Goal: Task Accomplishment & Management: Use online tool/utility

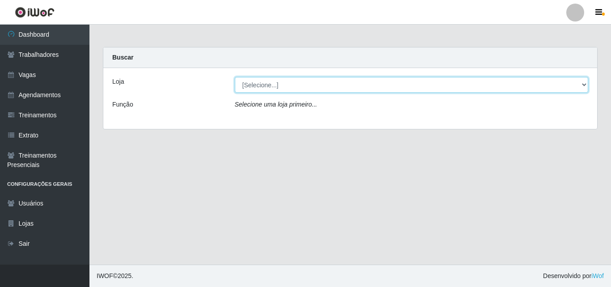
click at [293, 89] on select "[Selecione...] Castelinho Supermercado" at bounding box center [412, 85] width 354 height 16
select select "377"
click at [235, 77] on select "[Selecione...] Castelinho Supermercado" at bounding box center [412, 85] width 354 height 16
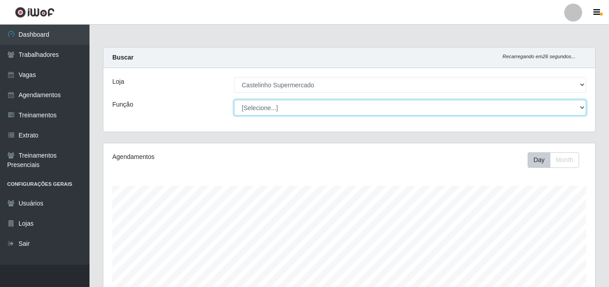
click at [581, 107] on select "[Selecione...] ASG ASG + ASG ++ Balconista de Açougue Balconista de Açougue + B…" at bounding box center [410, 108] width 352 height 16
select select "1"
click at [234, 100] on select "[Selecione...] ASG ASG + ASG ++ Balconista de Açougue Balconista de Açougue + B…" at bounding box center [410, 108] width 352 height 16
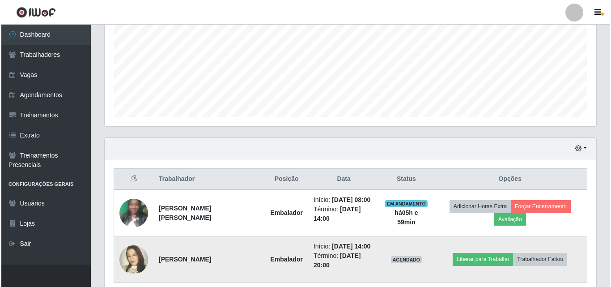
scroll to position [241, 0]
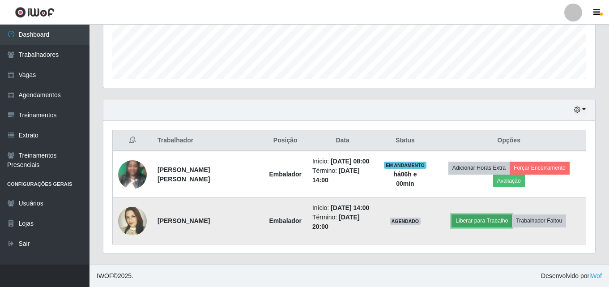
click at [477, 221] on button "Liberar para Trabalho" at bounding box center [481, 220] width 60 height 13
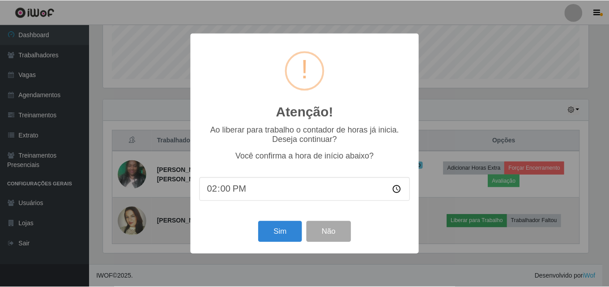
scroll to position [186, 487]
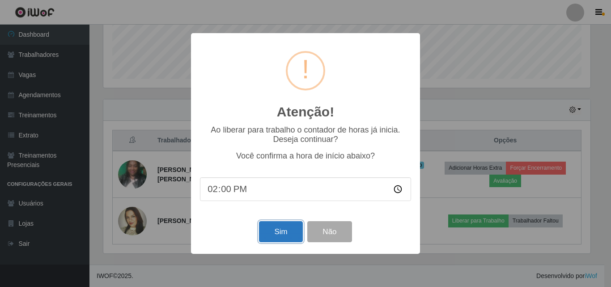
click at [285, 226] on button "Sim" at bounding box center [280, 231] width 43 height 21
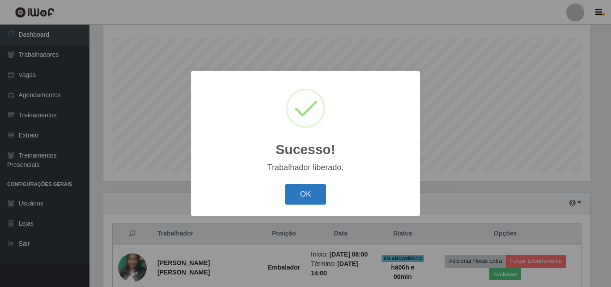
click at [306, 198] on button "OK" at bounding box center [306, 194] width 42 height 21
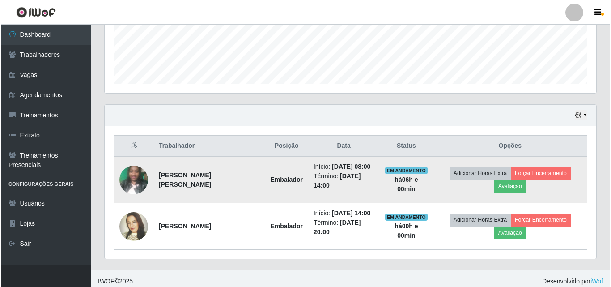
scroll to position [238, 0]
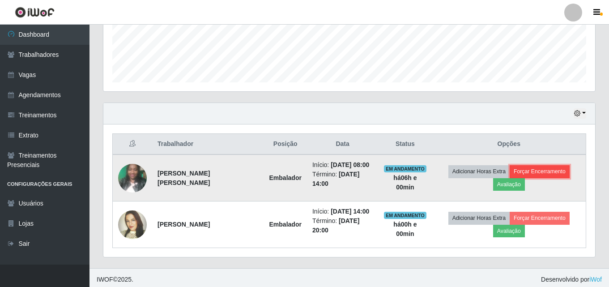
click at [533, 171] on button "Forçar Encerramento" at bounding box center [539, 171] width 60 height 13
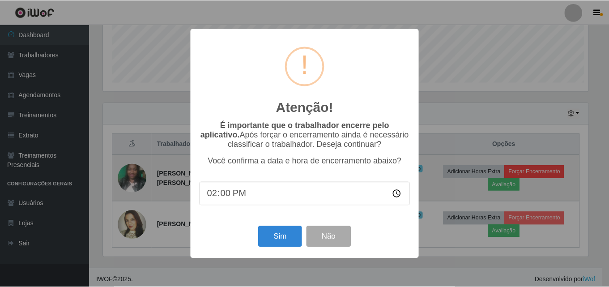
scroll to position [186, 487]
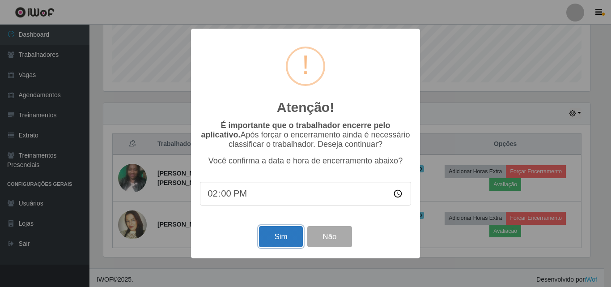
click at [271, 243] on button "Sim" at bounding box center [280, 236] width 43 height 21
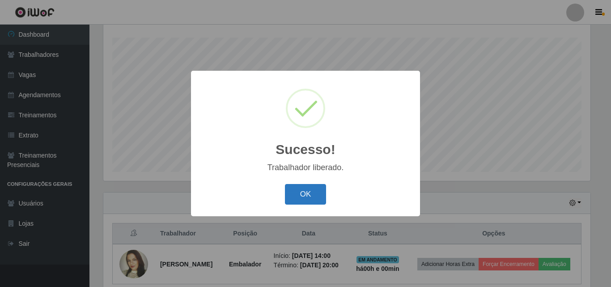
click at [303, 195] on button "OK" at bounding box center [306, 194] width 42 height 21
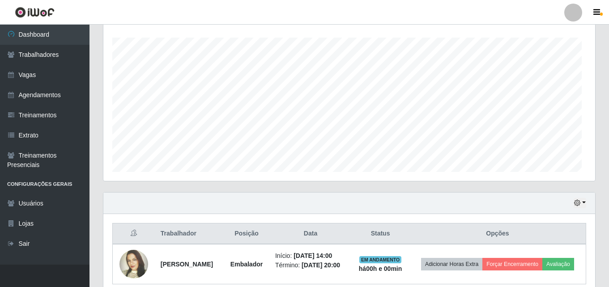
scroll to position [186, 492]
